Goal: Use online tool/utility

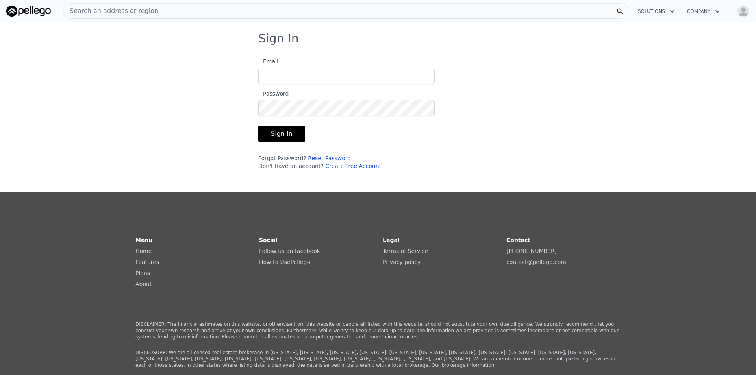
type input "[EMAIL_ADDRESS][DOMAIN_NAME]"
click at [293, 136] on button "Sign In" at bounding box center [281, 134] width 47 height 16
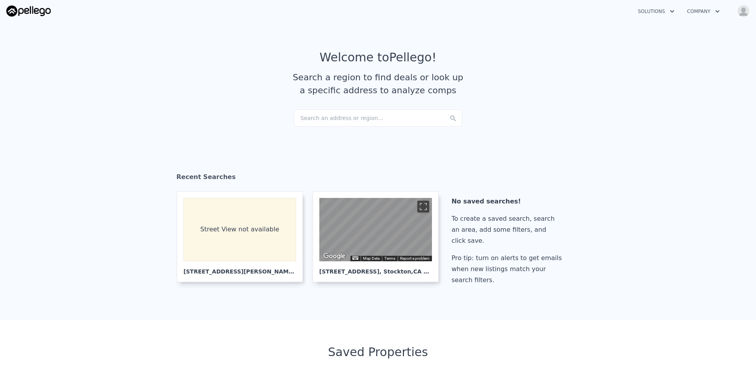
click at [356, 119] on div "Search an address or region..." at bounding box center [378, 118] width 169 height 17
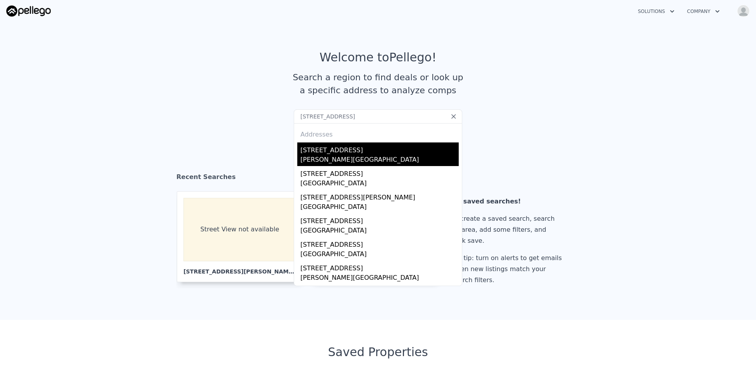
type input "[STREET_ADDRESS]"
click at [332, 151] on div "[STREET_ADDRESS]" at bounding box center [380, 149] width 158 height 13
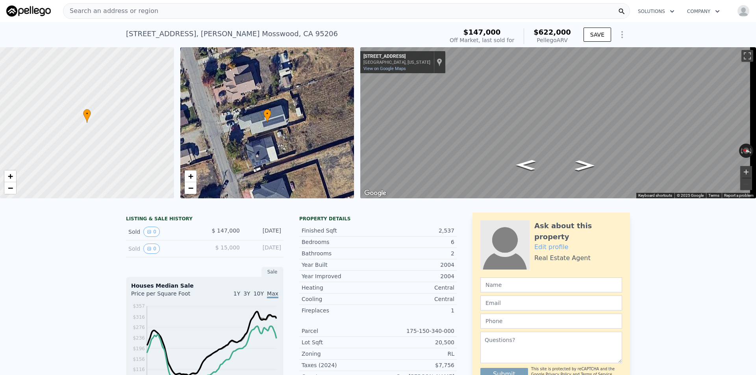
click at [741, 171] on button "Zoom in" at bounding box center [747, 172] width 12 height 12
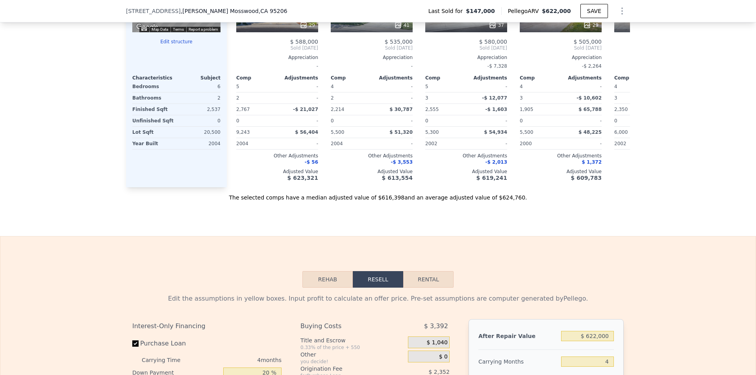
scroll to position [982, 0]
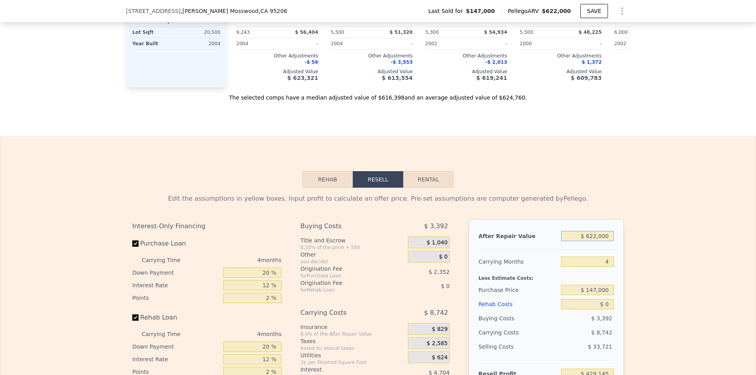
click at [605, 242] on input "$ 622,000" at bounding box center [587, 236] width 53 height 10
type input "$ 5"
type input "-$ 158,850"
type input "$ 58"
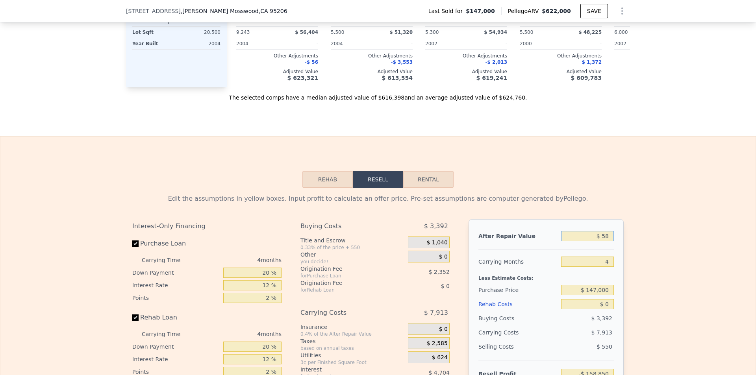
type input "-$ 158,799"
type input "$ 580"
type input "-$ 158,308"
type input "$ 5,800"
type input "-$ 153,372"
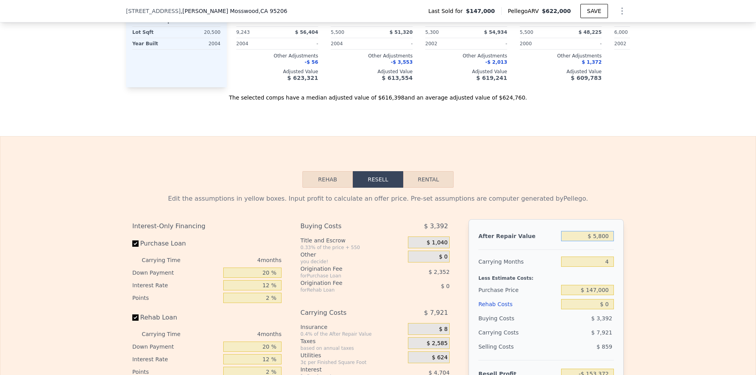
type input "$ 58,000"
type input "-$ 104,025"
type input "$ 580,000"
type input "$ 389,441"
type input "$ 580,000"
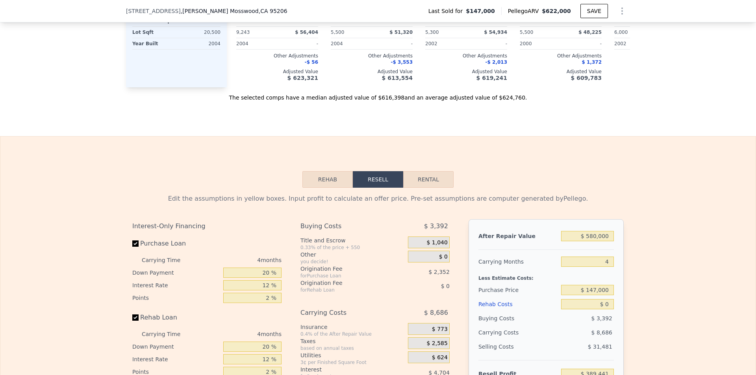
click at [645, 290] on div "Edit the assumptions in yellow boxes. Input profit to calculate an offer price.…" at bounding box center [378, 334] width 756 height 293
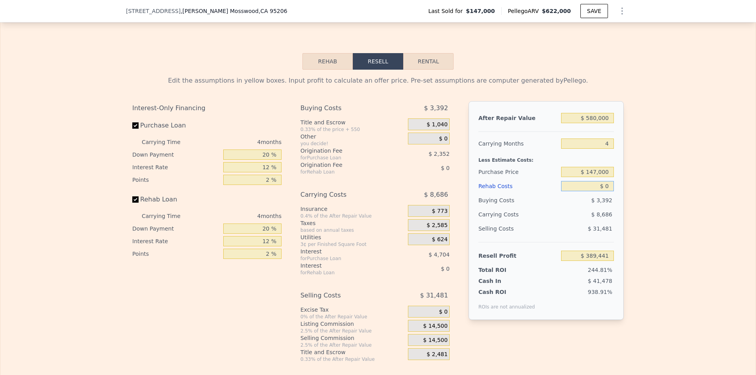
click at [606, 191] on input "$ 0" at bounding box center [587, 186] width 53 height 10
type input "$ 65"
type input "$ 389,371"
type input "$ 650"
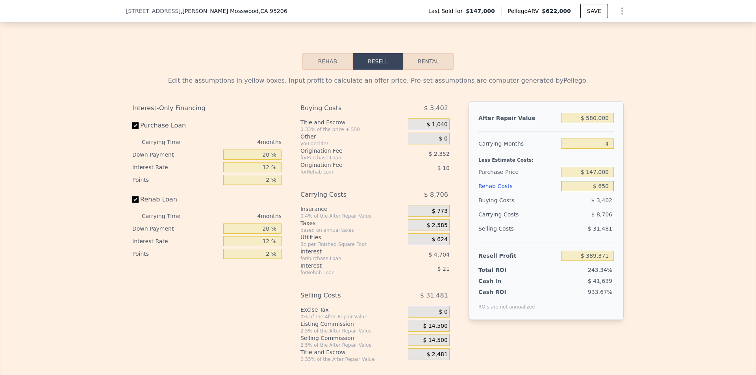
type input "$ 388,761"
type input "$ 6,500"
type input "$ 382,629"
type input "$ 65,000"
type input "$ 321,321"
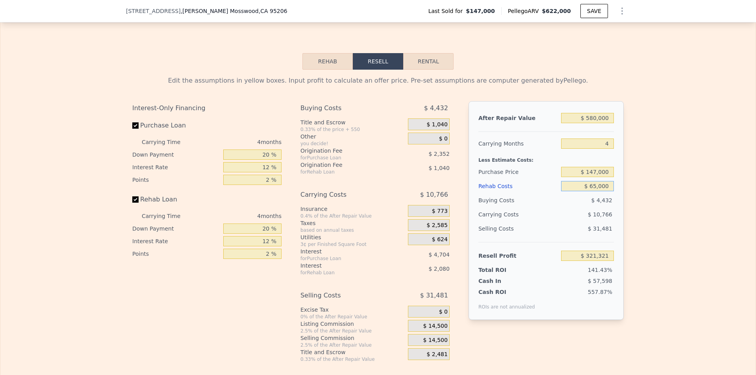
type input "$ 65,000"
click at [646, 218] on div "Edit the assumptions in yellow boxes. Input profit to calculate an offer price.…" at bounding box center [378, 216] width 756 height 293
click at [603, 177] on input "$ 147,000" at bounding box center [587, 172] width 53 height 10
type input "$ 380,000"
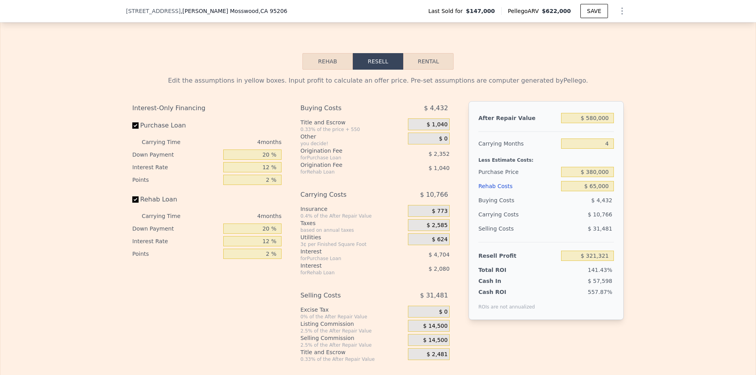
click at [664, 238] on div "Edit the assumptions in yellow boxes. Input profit to calculate an offer price.…" at bounding box center [378, 216] width 756 height 293
type input "$ 76,362"
click at [604, 177] on input "$ 380,000" at bounding box center [587, 172] width 53 height 10
type input "$ 622,000"
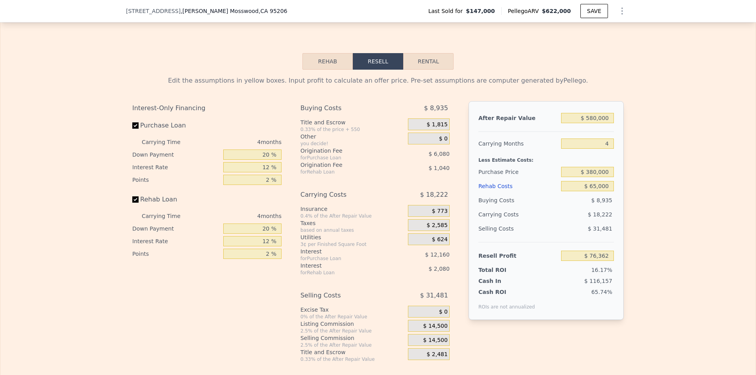
type input "$ 0"
click at [608, 261] on input "$ 429,145" at bounding box center [587, 256] width 53 height 10
type input "$ 184,186"
click at [608, 261] on input "$ 184,186" at bounding box center [587, 256] width 53 height 10
click at [606, 177] on input "$ 380,000" at bounding box center [587, 172] width 53 height 10
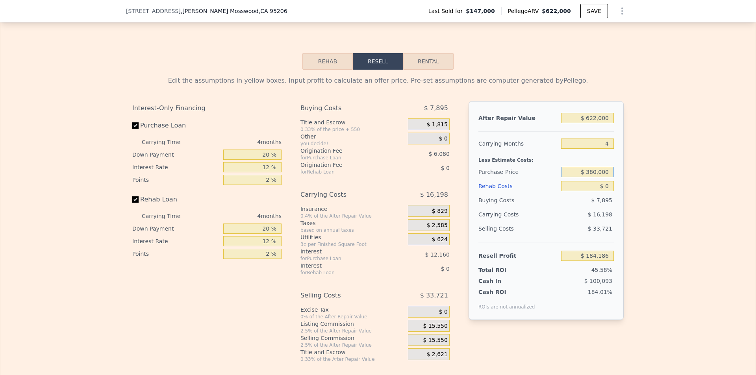
click at [606, 177] on input "$ 380,000" at bounding box center [587, 172] width 53 height 10
click at [604, 191] on input "$ 0" at bounding box center [587, 186] width 53 height 10
type input "$ 65"
type input "$ 184,116"
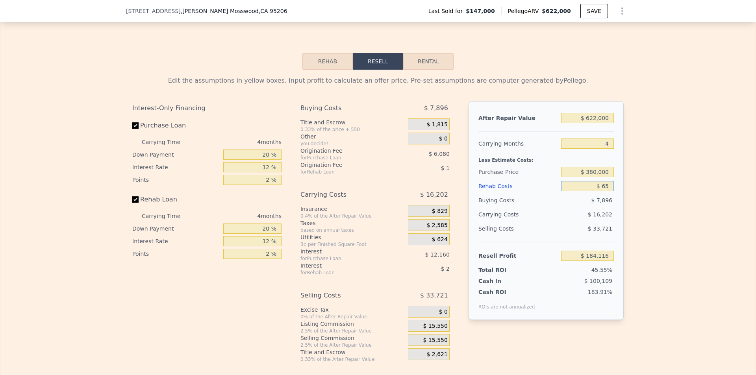
type input "$ 650"
type input "$ 183,506"
type input "$ 6,500"
type input "$ 177,374"
type input "$ 65,000"
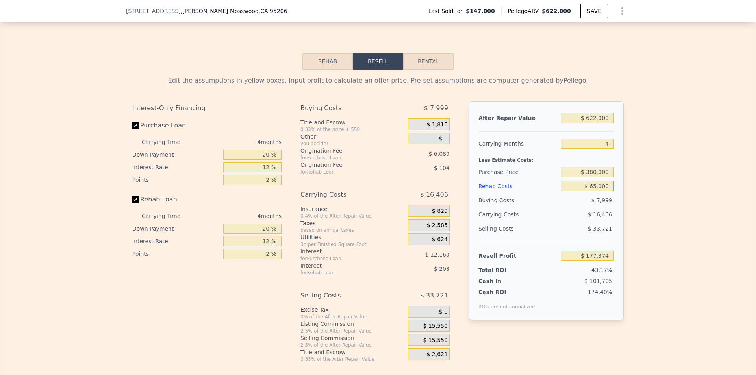
type input "$ 116,066"
type input "$ 65,000"
click at [698, 279] on div "Edit the assumptions in yellow boxes. Input profit to calculate an offer price.…" at bounding box center [378, 216] width 756 height 293
click at [604, 123] on input "$ 622,000" at bounding box center [587, 118] width 53 height 10
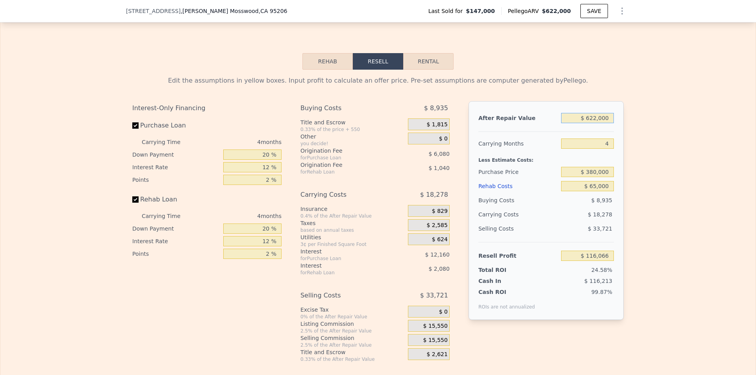
type input "$ 5"
type input "-$ 471,929"
type input "$ 58"
type input "-$ 471,878"
type input "$ 580"
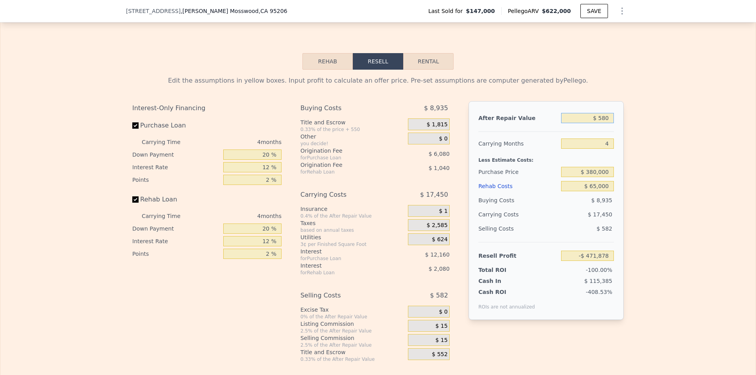
type input "-$ 471,387"
type input "$ 5,800"
type input "-$ 466,451"
type input "$ 58,000"
type input "-$ 417,104"
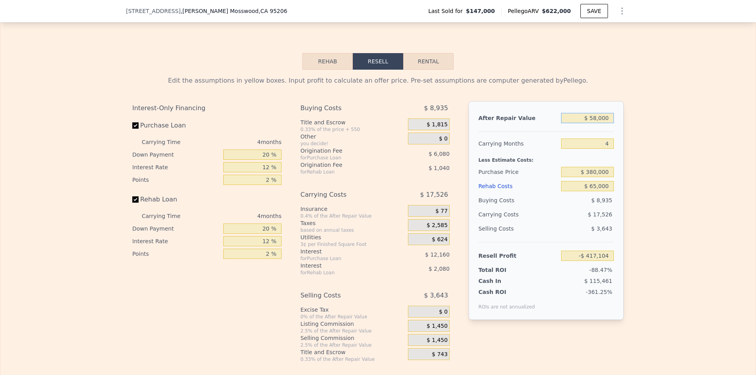
type input "$ 580,000"
type input "$ 76,362"
type input "$ 580,000"
click at [626, 219] on div "Edit the assumptions in yellow boxes. Input profit to calculate an offer price.…" at bounding box center [378, 216] width 504 height 293
click at [596, 177] on input "$ 380,000" at bounding box center [587, 172] width 53 height 10
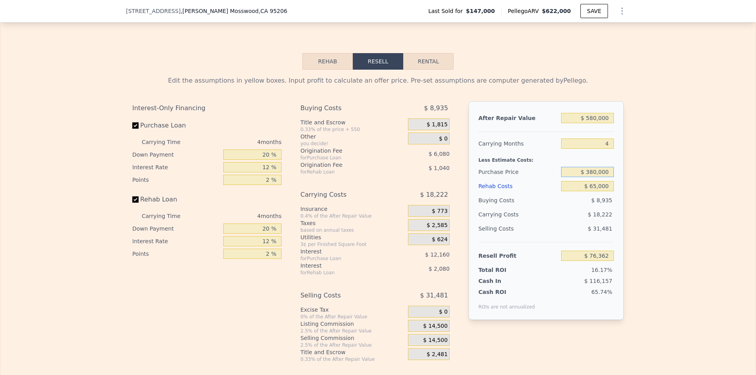
click at [596, 177] on input "$ 380,000" at bounding box center [587, 172] width 53 height 10
type input "$ 400,000"
click at [665, 230] on div "Edit the assumptions in yellow boxes. Input profit to calculate an offer price.…" at bounding box center [378, 216] width 756 height 293
type input "$ 55,335"
